Goal: Transaction & Acquisition: Purchase product/service

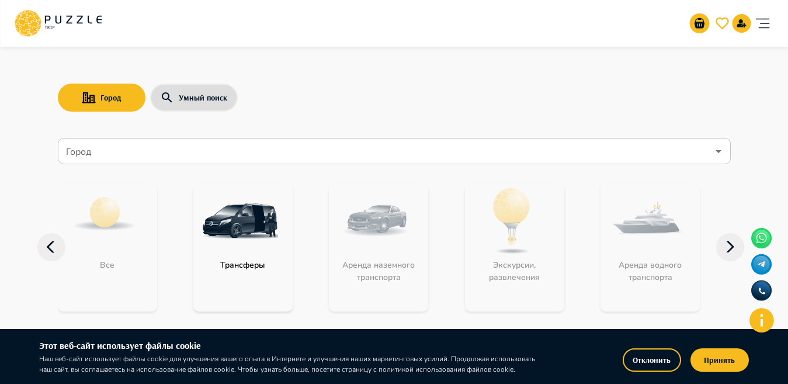
click at [363, 155] on input "Город" at bounding box center [386, 151] width 644 height 22
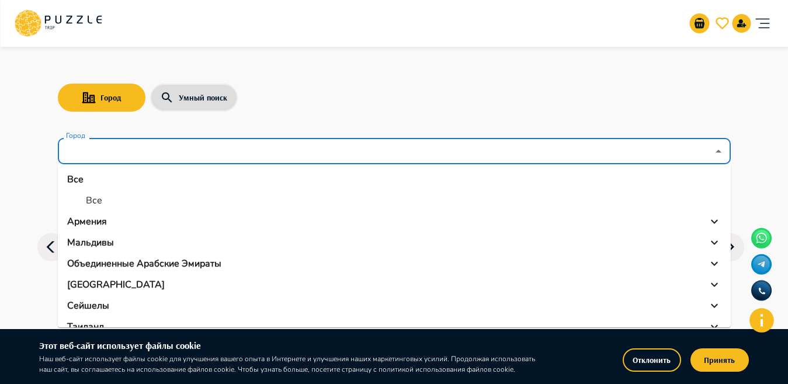
click at [89, 222] on p "Армения" at bounding box center [87, 221] width 40 height 14
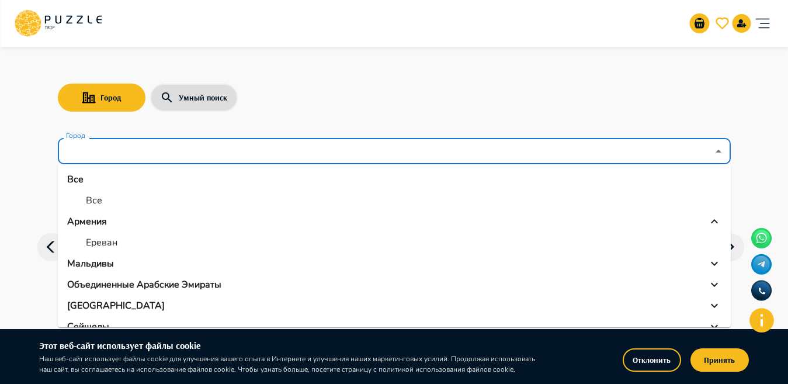
click at [91, 234] on li "Ереван" at bounding box center [394, 242] width 673 height 21
type input "******"
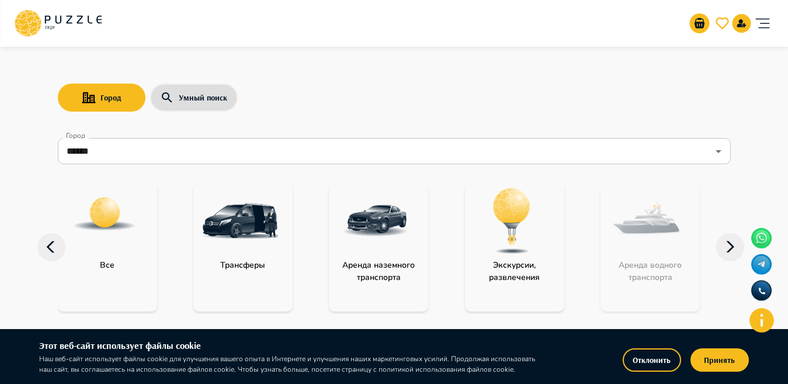
click at [225, 245] on img at bounding box center [240, 221] width 76 height 76
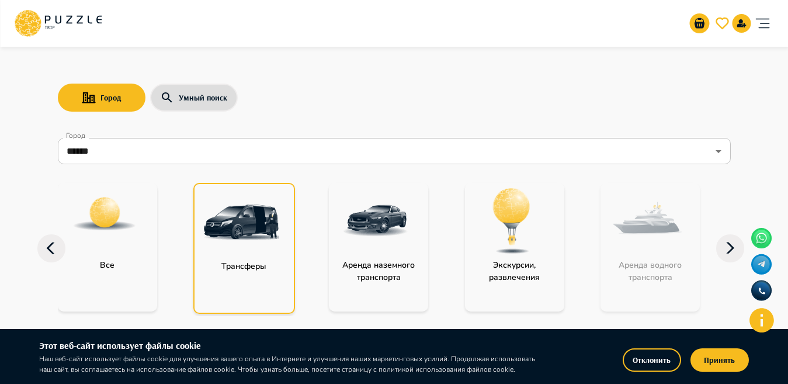
click at [225, 245] on img at bounding box center [241, 222] width 76 height 76
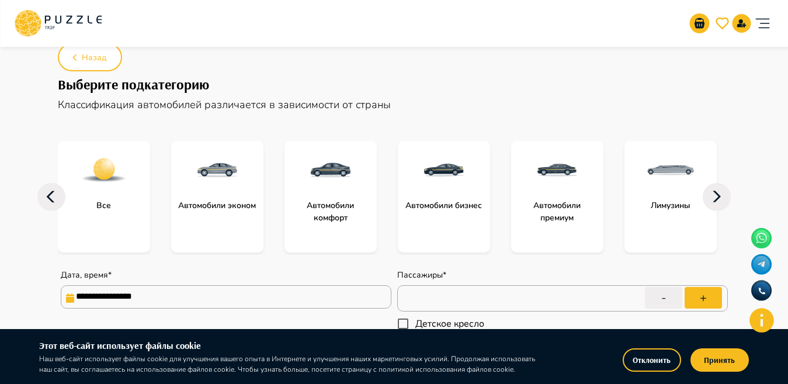
scroll to position [145, 0]
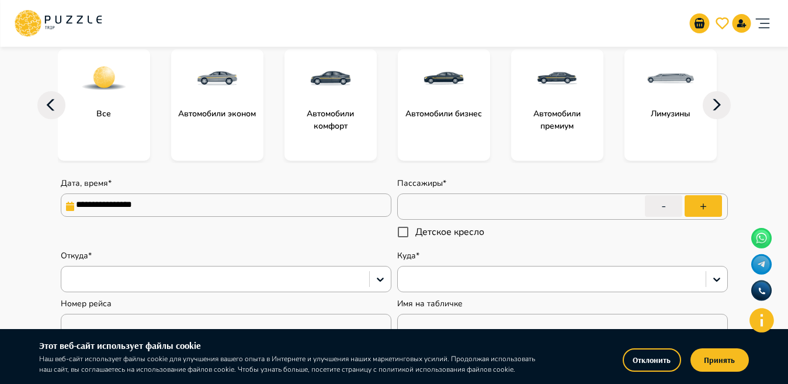
click at [212, 108] on p "Автомобили эконом" at bounding box center [216, 113] width 89 height 12
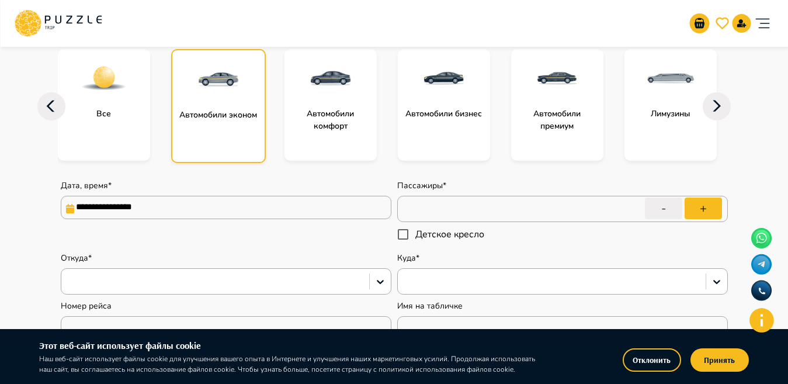
click at [317, 109] on p "Автомобили комфорт" at bounding box center [330, 119] width 92 height 25
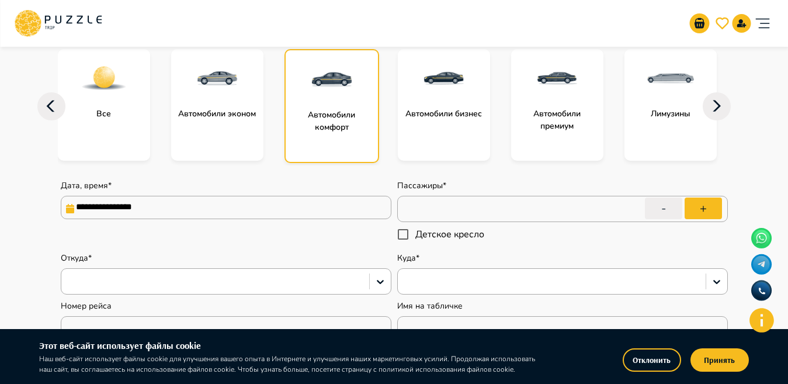
click at [409, 137] on div "Автомобили бизнес" at bounding box center [444, 105] width 92 height 112
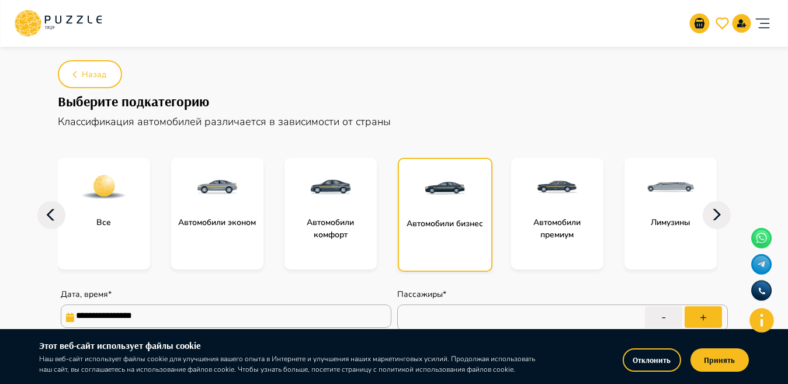
scroll to position [0, 0]
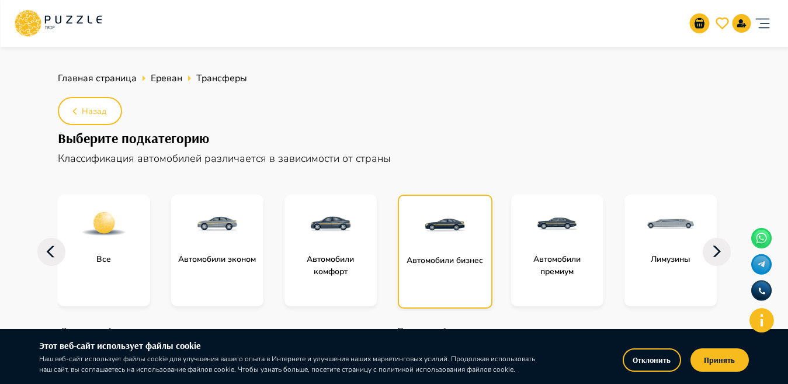
click at [53, 252] on icon at bounding box center [51, 252] width 28 height 28
click at [53, 247] on icon at bounding box center [51, 251] width 8 height 12
type textarea "*"
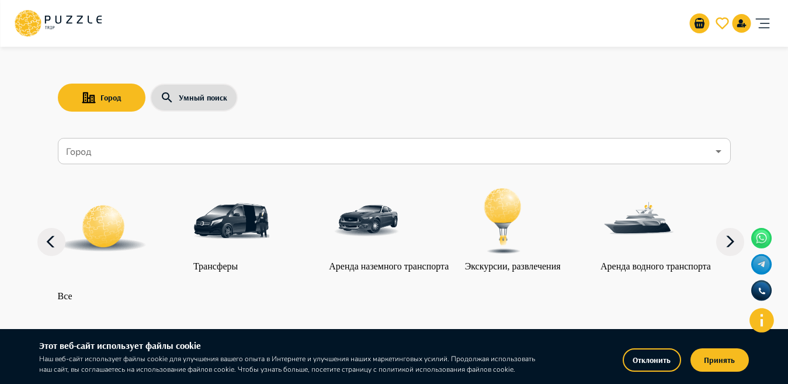
click at [236, 158] on input "Город" at bounding box center [386, 151] width 644 height 22
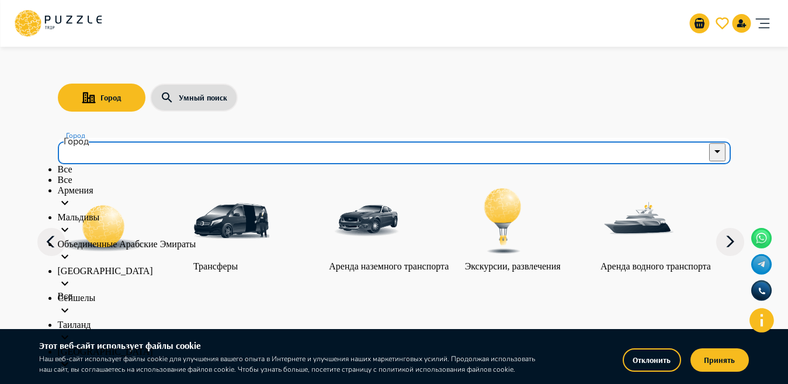
click at [141, 249] on p "Объединенные Арабские Эмираты" at bounding box center [394, 244] width 673 height 11
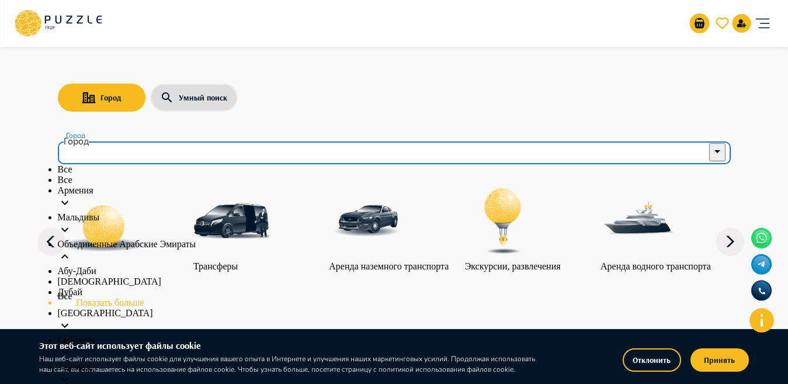
click at [112, 276] on p "Абу-Даби" at bounding box center [394, 271] width 673 height 11
type input "********"
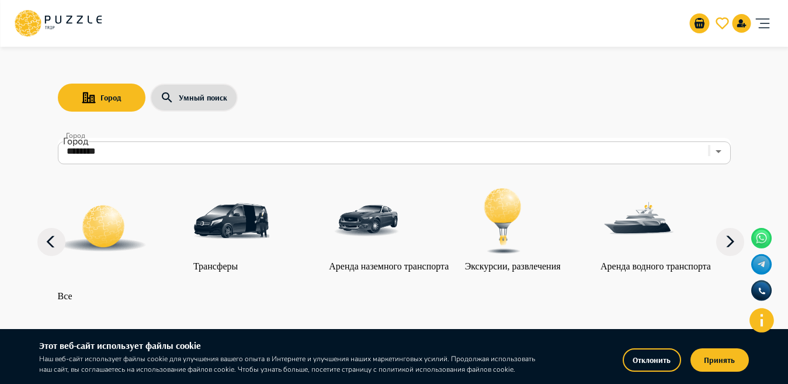
click at [516, 257] on img at bounding box center [503, 221] width 76 height 76
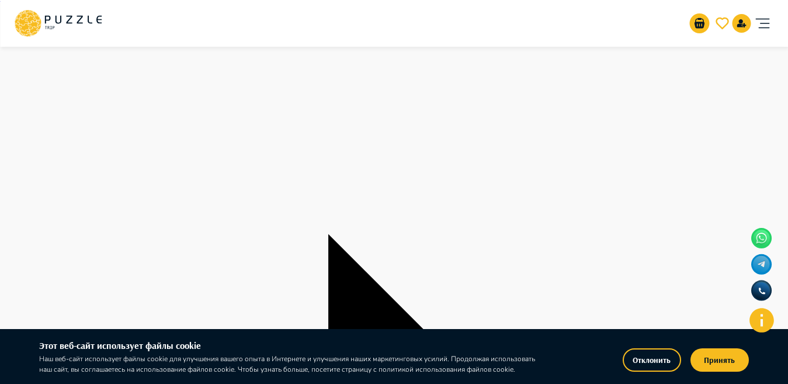
scroll to position [862, 0]
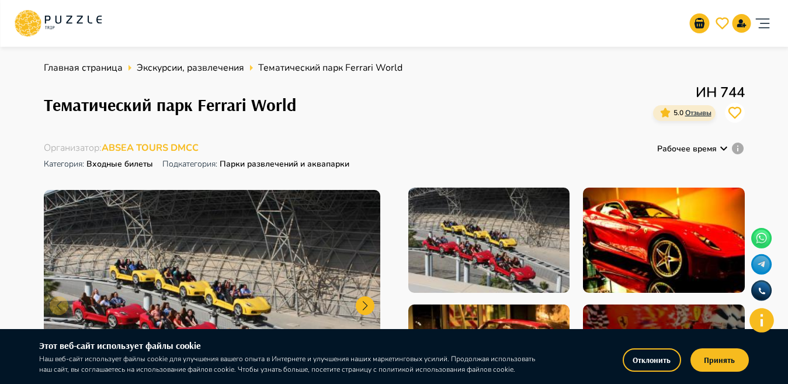
drag, startPoint x: 797, startPoint y: 0, endPoint x: 524, endPoint y: 23, distance: 273.7
click at [524, 23] on div "Организаторам услуг Турагентствам Зарегистрироваться Войти USD *** RU **" at bounding box center [394, 23] width 760 height 37
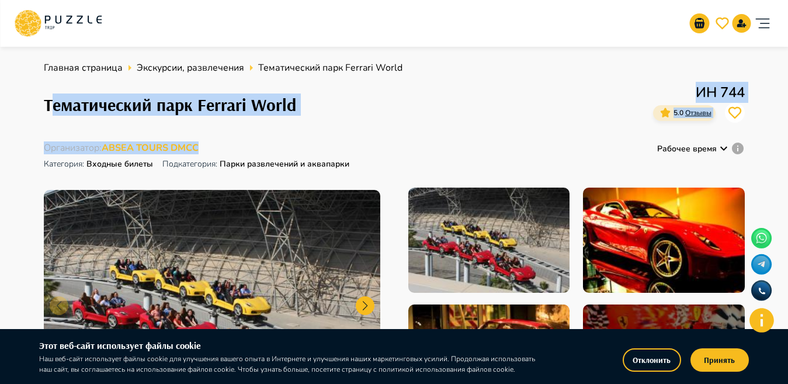
drag, startPoint x: 51, startPoint y: 105, endPoint x: 249, endPoint y: 141, distance: 200.6
click at [249, 141] on div "Главная страница Экскурсии, развлечения Тематический парк Ferrari World Тематич…" at bounding box center [394, 241] width 701 height 360
click at [384, 101] on div "Тематический парк Ferrari World ИН 744 5.0 Отзывы" at bounding box center [394, 105] width 701 height 46
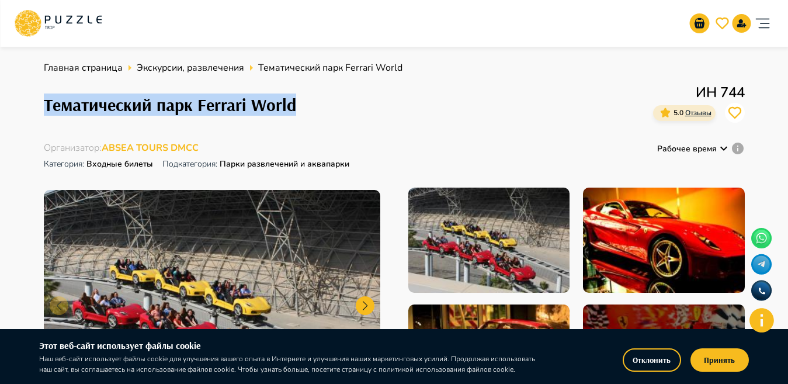
drag, startPoint x: 38, startPoint y: 99, endPoint x: 298, endPoint y: 110, distance: 260.7
copy h1 "Тематический парк Ferrari World"
click at [359, 112] on div "Тематический парк Ferrari World ИН 744 5.0 Отзывы" at bounding box center [394, 105] width 701 height 46
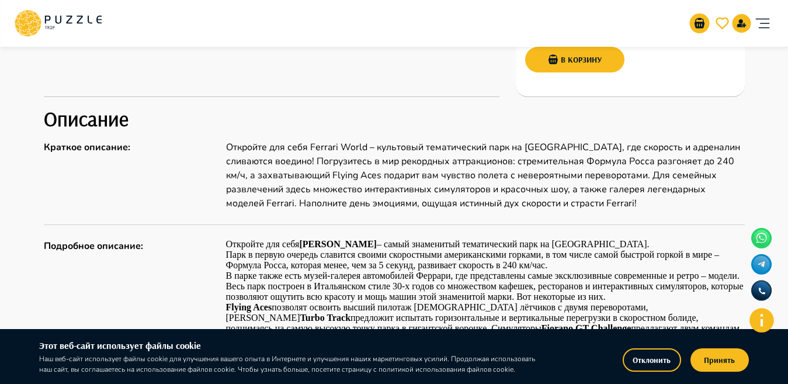
scroll to position [524, 0]
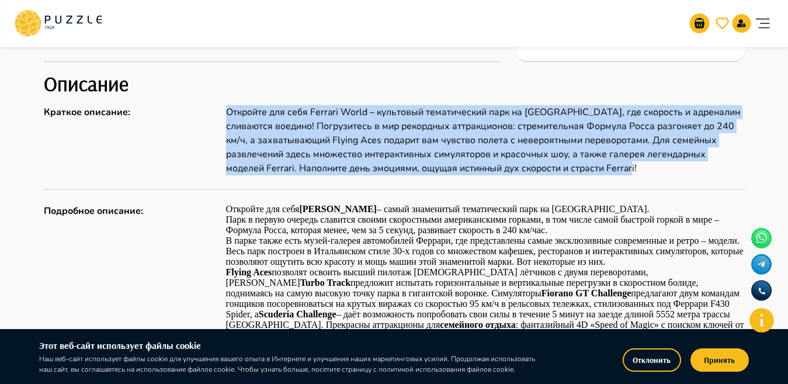
drag, startPoint x: 227, startPoint y: 110, endPoint x: 674, endPoint y: 172, distance: 452.2
click at [674, 172] on div "Краткое описание : Откройте для себя Ferrari World – культовый тематический пар…" at bounding box center [394, 140] width 701 height 70
copy div "Откройте для себя Ferrari World – культовый тематический парк на Ближнем Восток…"
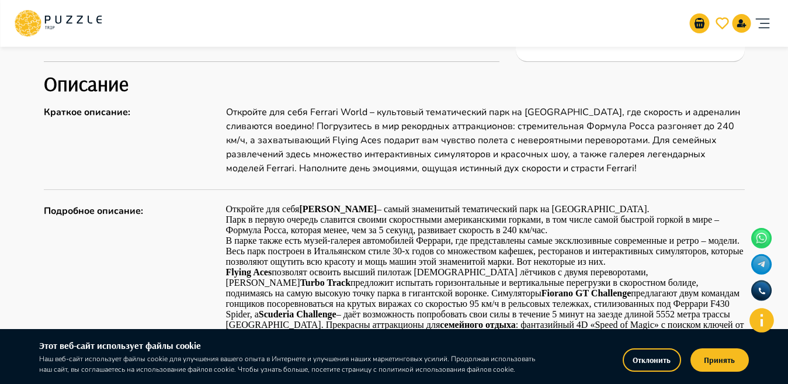
click at [500, 177] on div "Описание Краткое описание : Откройте для себя Ferrari World – культовый тематич…" at bounding box center [394, 382] width 701 height 623
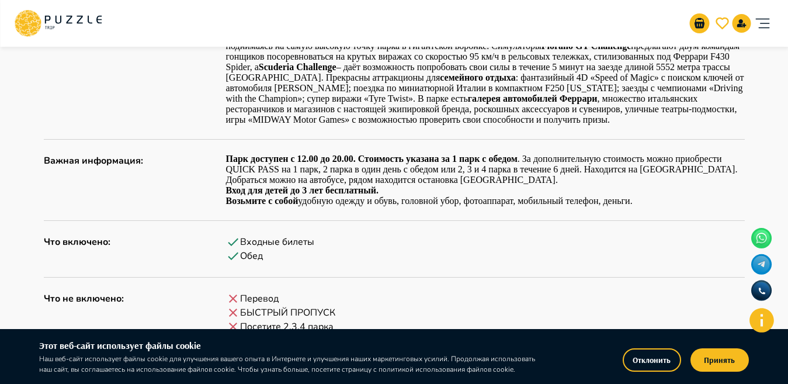
scroll to position [792, 0]
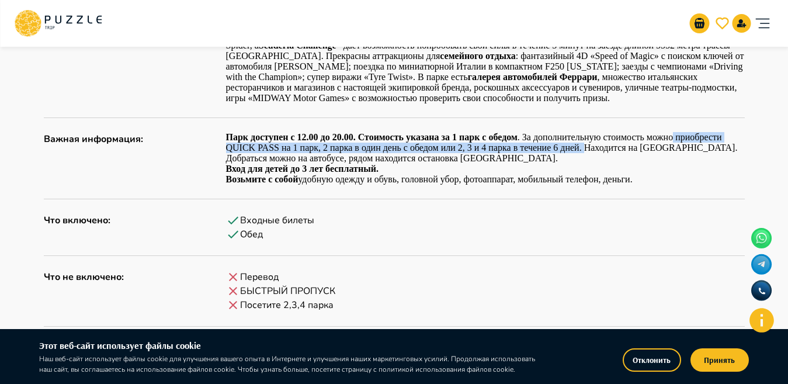
drag, startPoint x: 583, startPoint y: 150, endPoint x: 672, endPoint y: 142, distance: 89.7
click at [672, 142] on p "Парк доступен с 12.00 до 20.00. Стоимость указана за 1 парк с обедом . За допол…" at bounding box center [485, 153] width 519 height 42
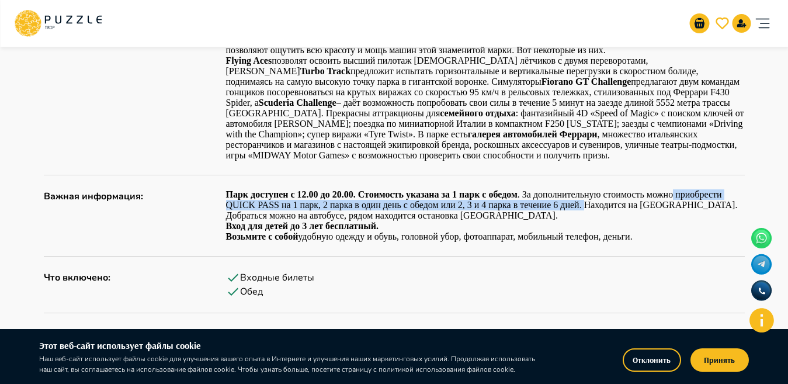
scroll to position [740, 0]
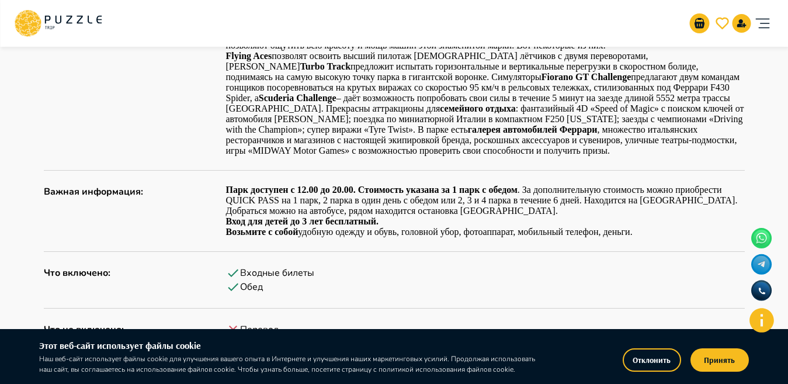
click at [652, 241] on div "Описание Краткое описание : Откройте для себя Ferrari World – культовый тематич…" at bounding box center [394, 166] width 701 height 623
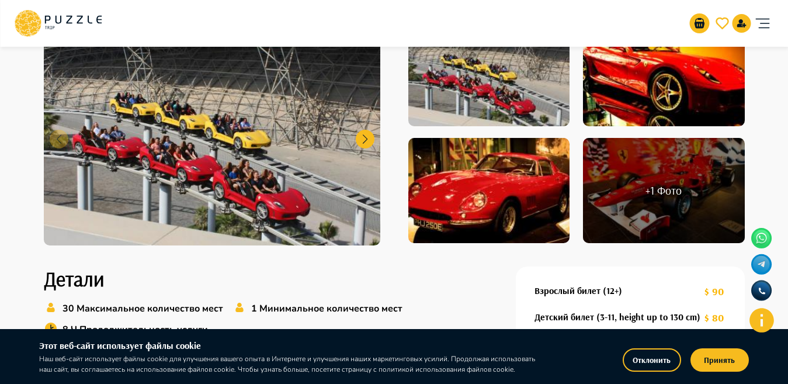
scroll to position [369, 0]
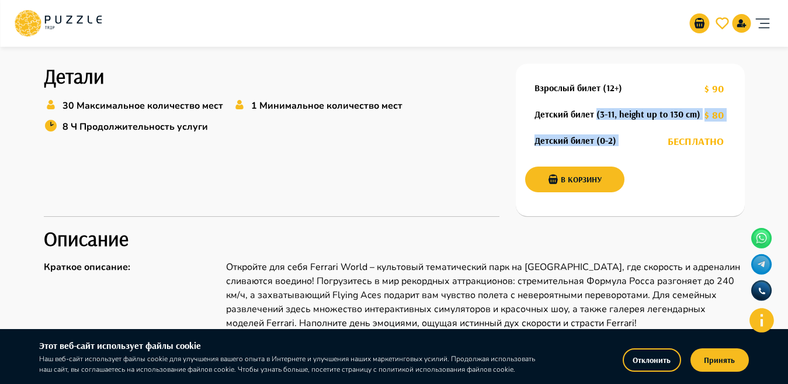
drag, startPoint x: 597, startPoint y: 113, endPoint x: 656, endPoint y: 128, distance: 60.3
click at [656, 128] on div "Взрослый билет (12+) $ 90 Детский билет (3-11, height up to 130 cm) $ 80 Детски…" at bounding box center [630, 140] width 229 height 153
click at [685, 165] on div "В корзину" at bounding box center [630, 179] width 210 height 55
